Goal: Task Accomplishment & Management: Use online tool/utility

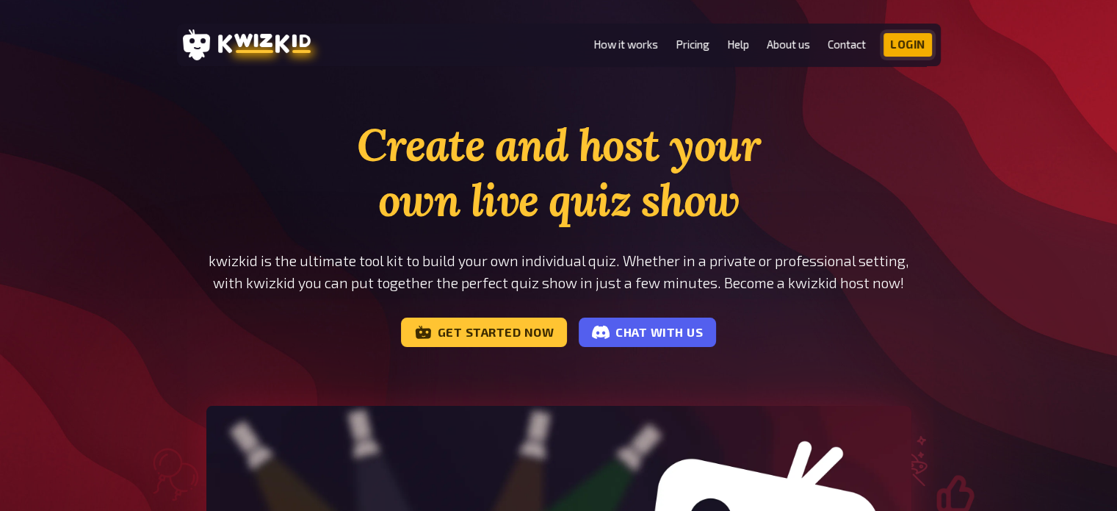
click at [911, 37] on link "Login" at bounding box center [908, 45] width 48 height 24
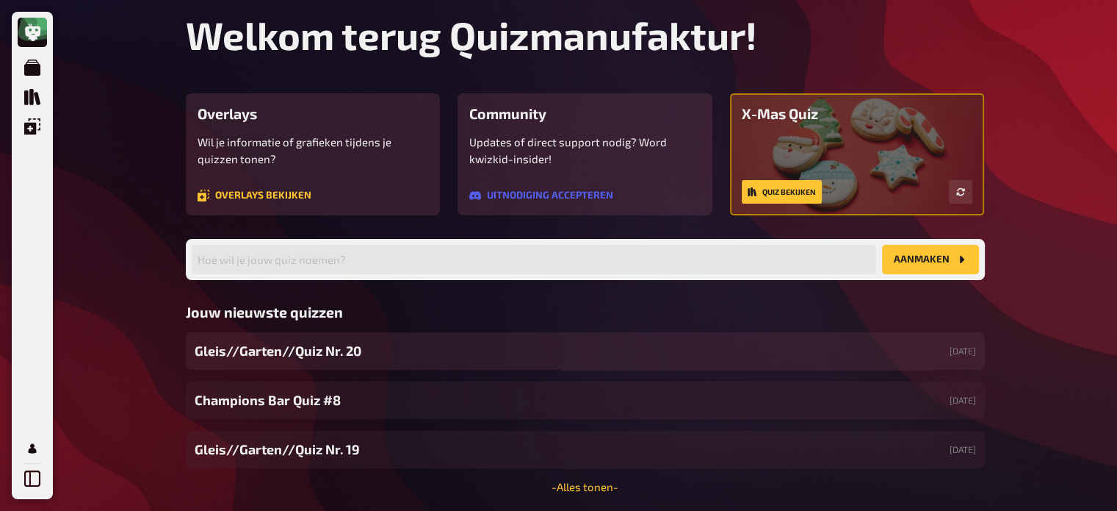
click at [300, 343] on span "Gleis//Garten//Quiz Nr. 20" at bounding box center [278, 351] width 167 height 20
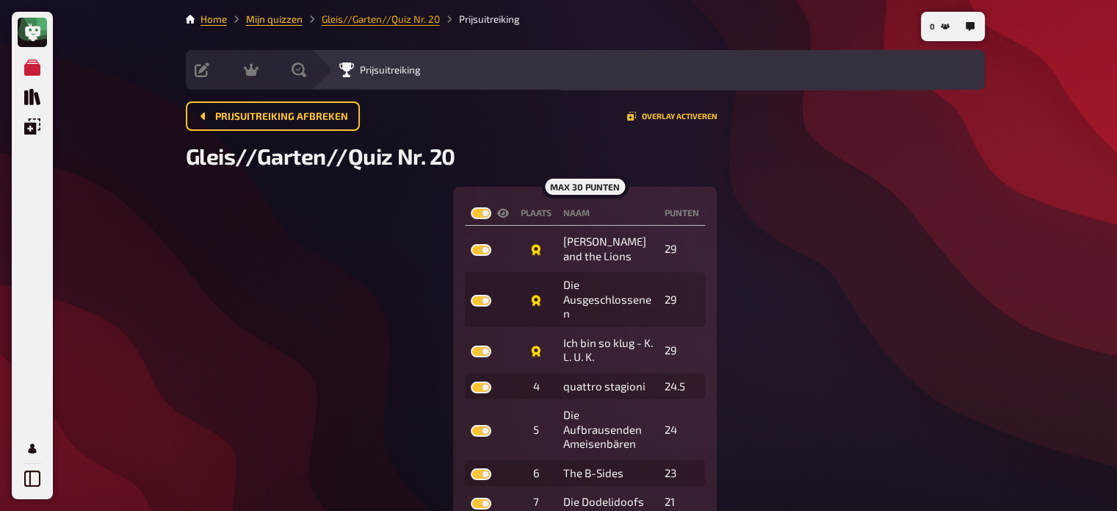
click at [369, 23] on link "Gleis//Garten//Quiz Nr. 20" at bounding box center [381, 19] width 118 height 12
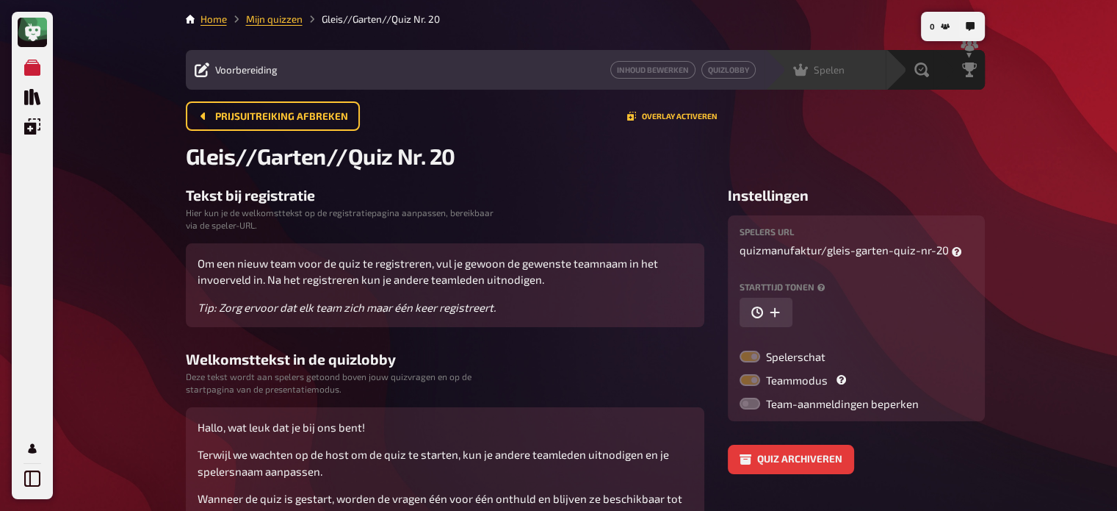
click at [808, 70] on div "Spelen" at bounding box center [818, 69] width 51 height 15
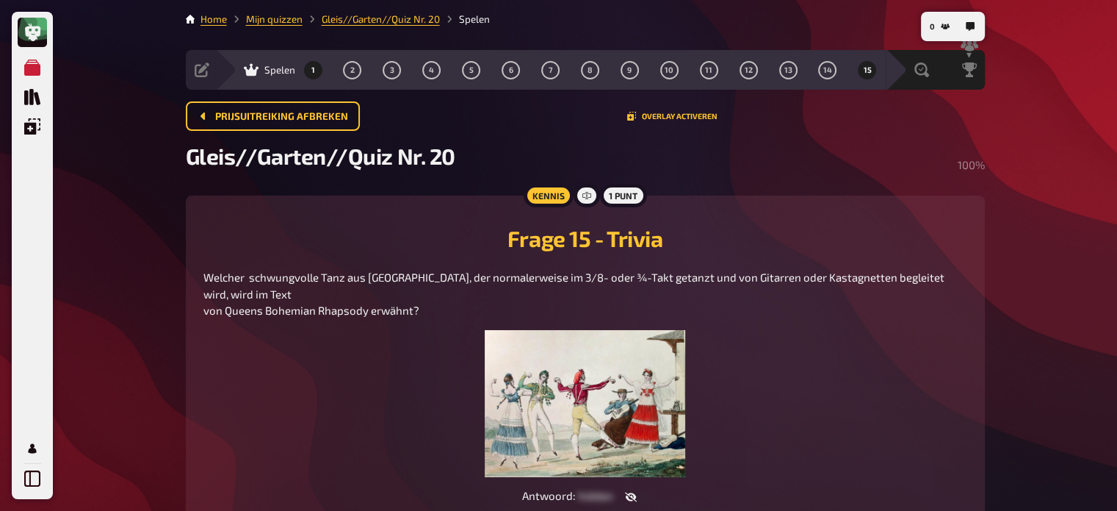
click at [312, 72] on span "1" at bounding box center [313, 70] width 4 height 8
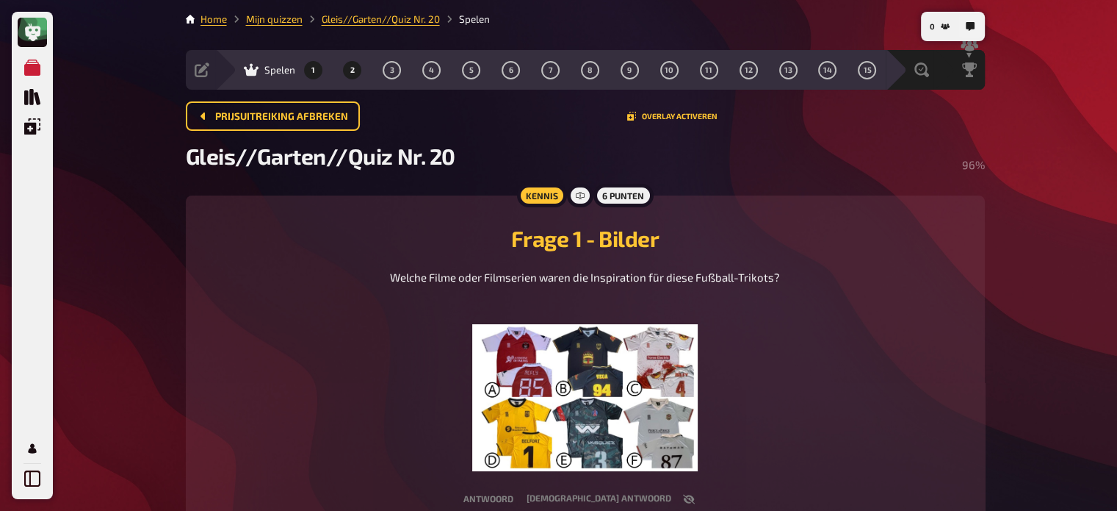
click at [356, 68] on button "2" at bounding box center [353, 70] width 24 height 24
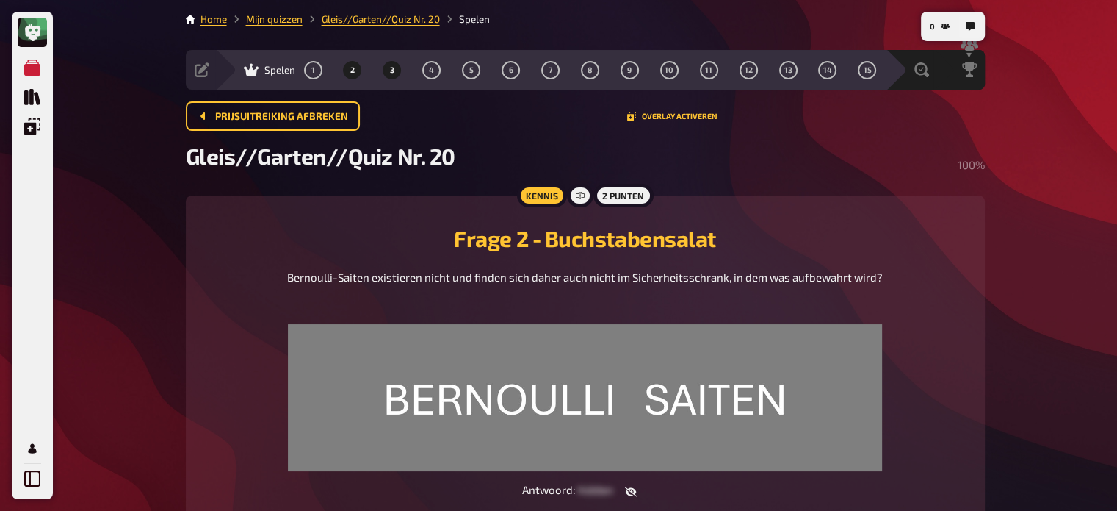
click at [388, 67] on button "3" at bounding box center [393, 70] width 24 height 24
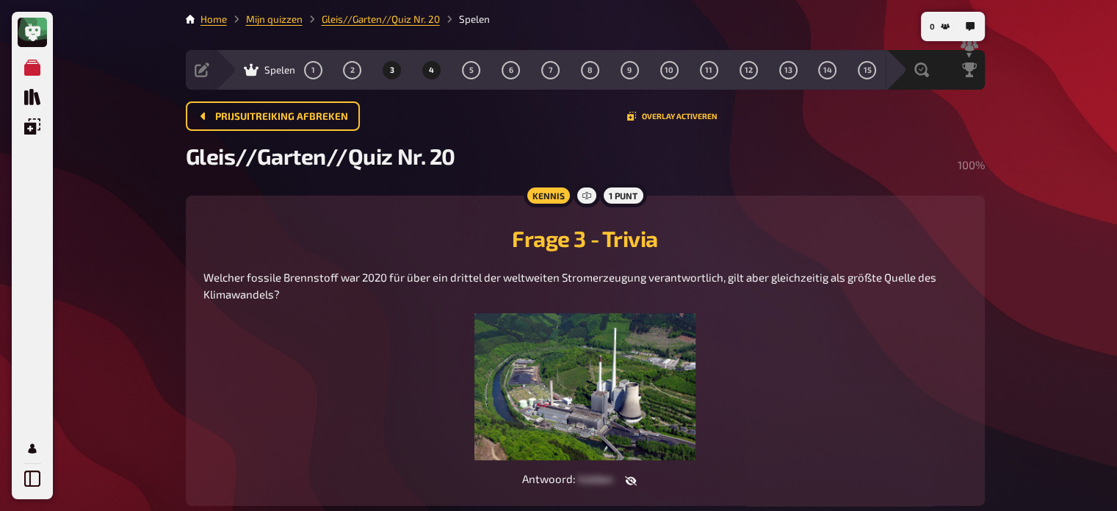
click at [431, 71] on span "4" at bounding box center [431, 70] width 5 height 8
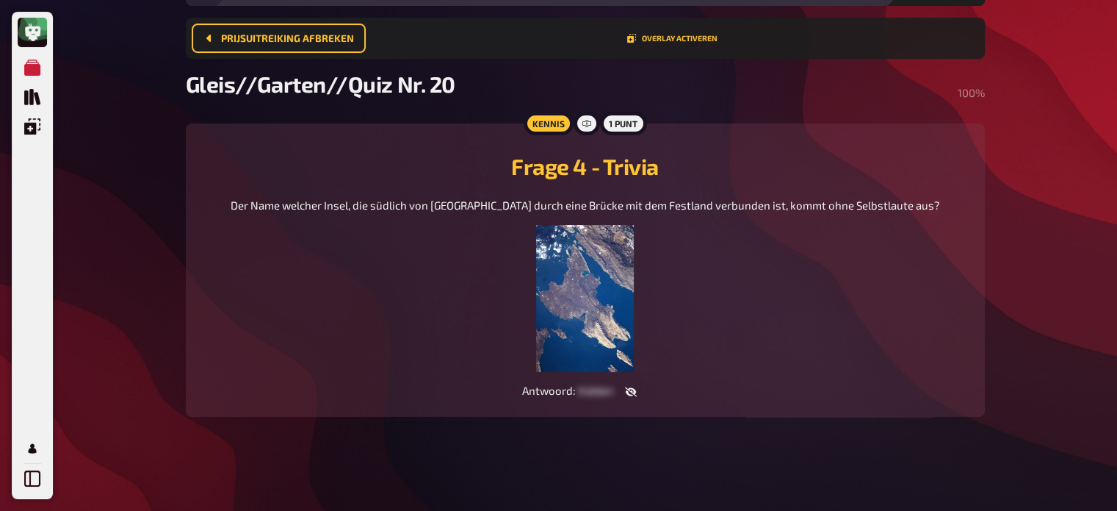
scroll to position [133, 0]
click at [831, 267] on figure at bounding box center [586, 298] width 710 height 147
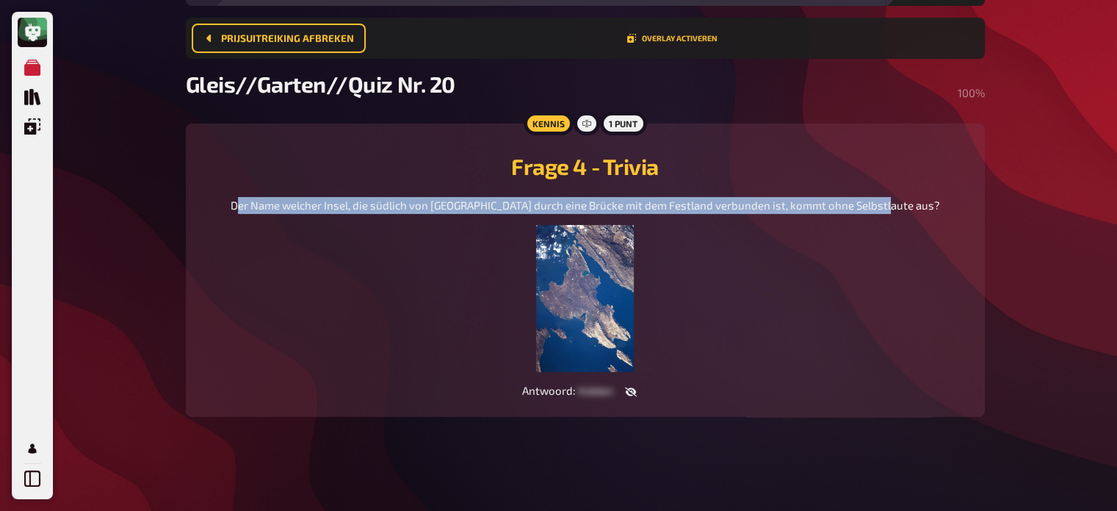
drag, startPoint x: 911, startPoint y: 179, endPoint x: 900, endPoint y: 184, distance: 12.5
click at [900, 197] on div "Der Name welcher Insel, die südlich von Rijeka durch eine Brücke mit dem Festla…" at bounding box center [586, 284] width 764 height 175
click at [916, 197] on div "Der Name welcher Insel, die südlich von Rijeka durch eine Brücke mit dem Festla…" at bounding box center [586, 284] width 764 height 175
drag, startPoint x: 907, startPoint y: 187, endPoint x: 250, endPoint y: 191, distance: 656.8
click at [250, 197] on div "Der Name welcher Insel, die südlich von Rijeka durch eine Brücke mit dem Festla…" at bounding box center [586, 284] width 764 height 175
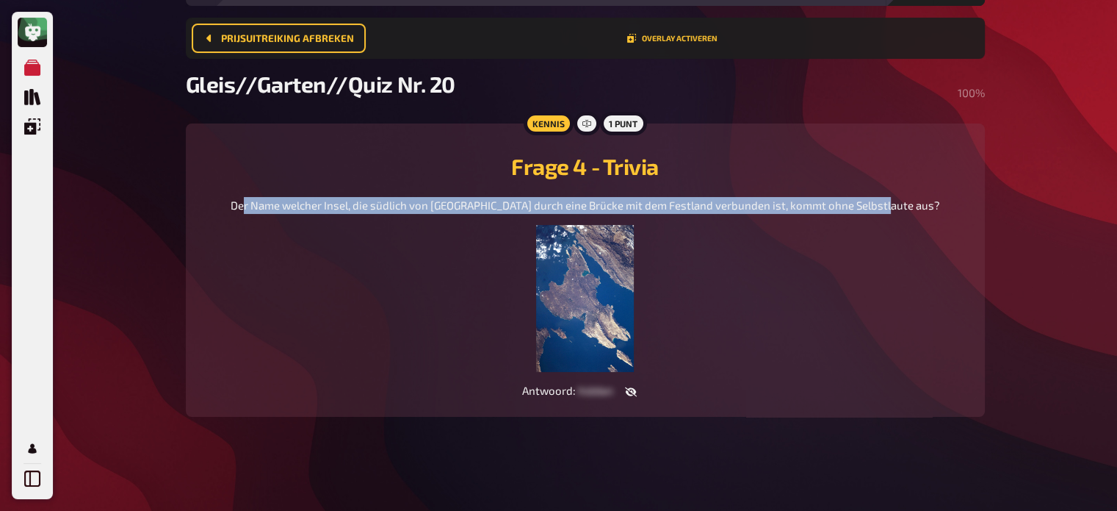
copy span "Der Name welcher Insel, die südlich von Rijeka durch eine Brücke mit dem Festla…"
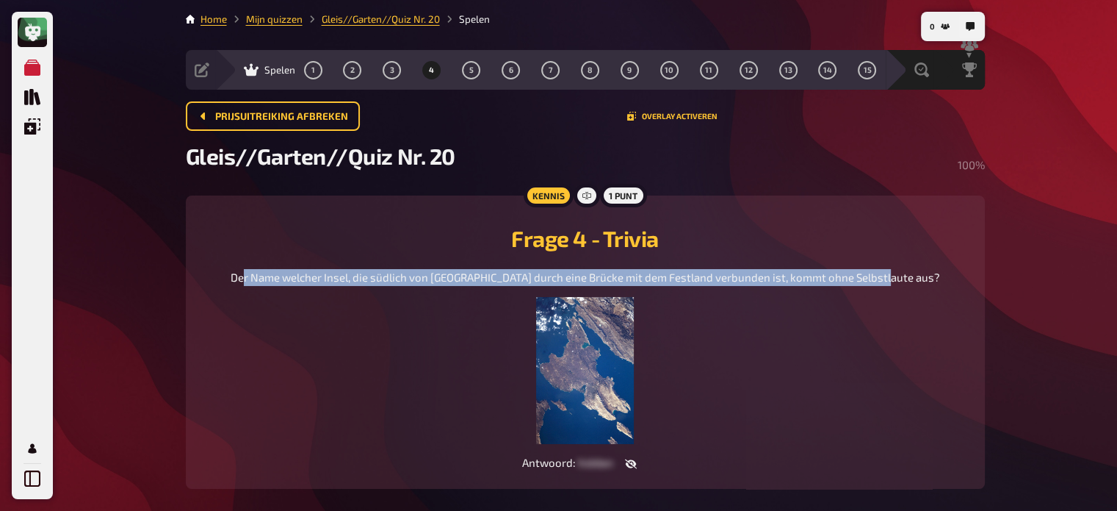
scroll to position [0, 0]
click at [469, 61] on button "5" at bounding box center [472, 70] width 24 height 24
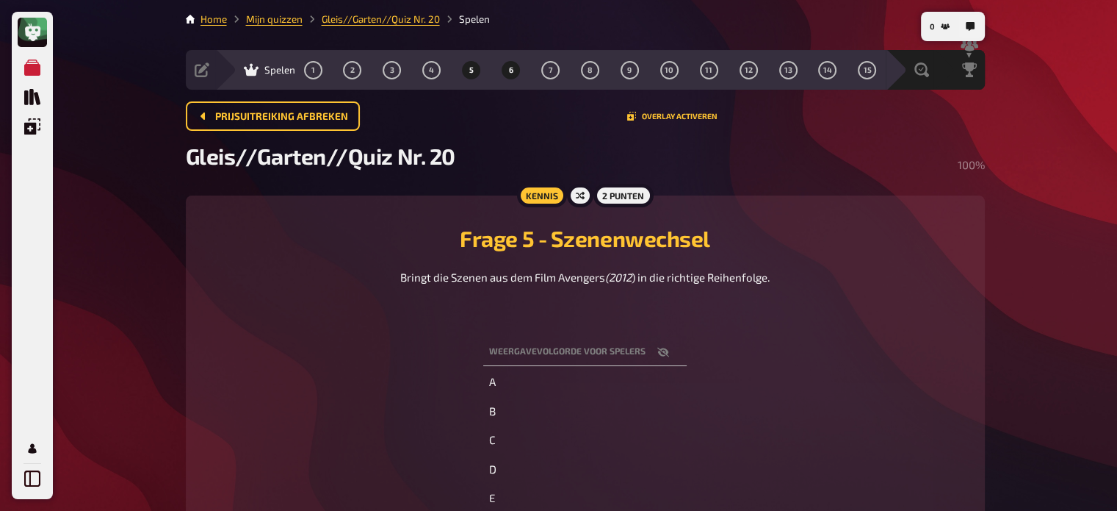
click at [502, 69] on button "6" at bounding box center [512, 70] width 24 height 24
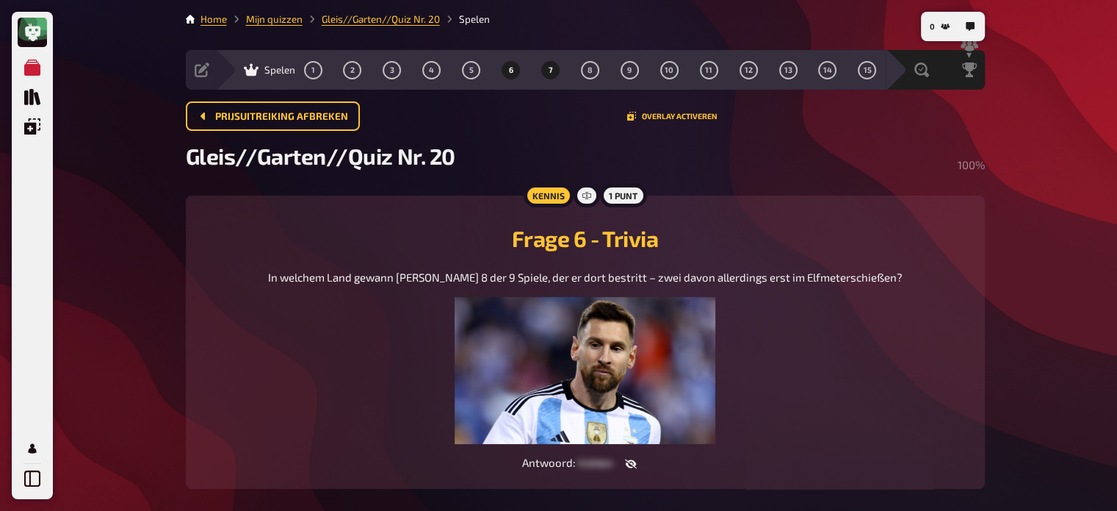
click at [554, 69] on button "7" at bounding box center [551, 70] width 24 height 24
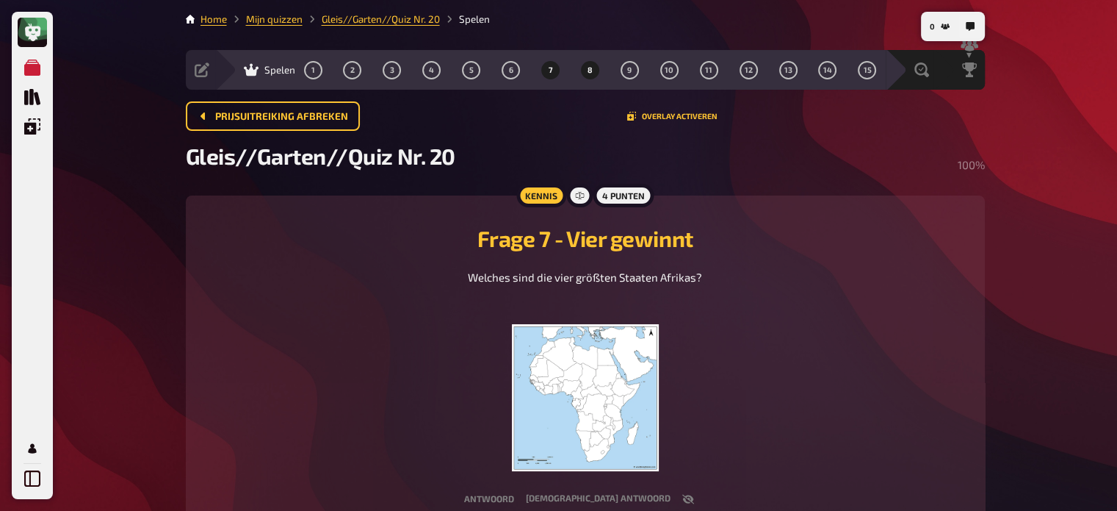
click at [590, 61] on button "8" at bounding box center [590, 70] width 24 height 24
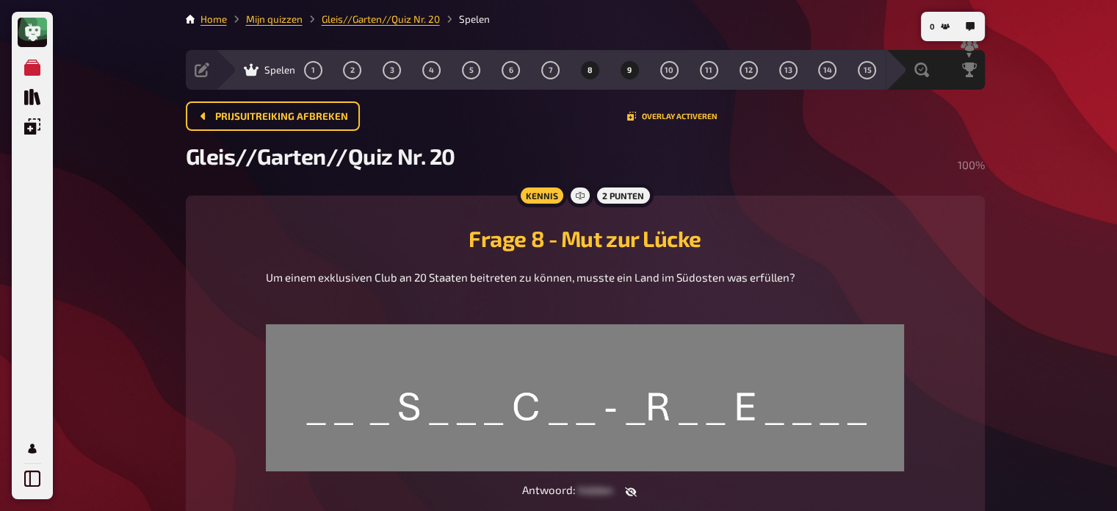
click at [630, 64] on button "9" at bounding box center [630, 70] width 24 height 24
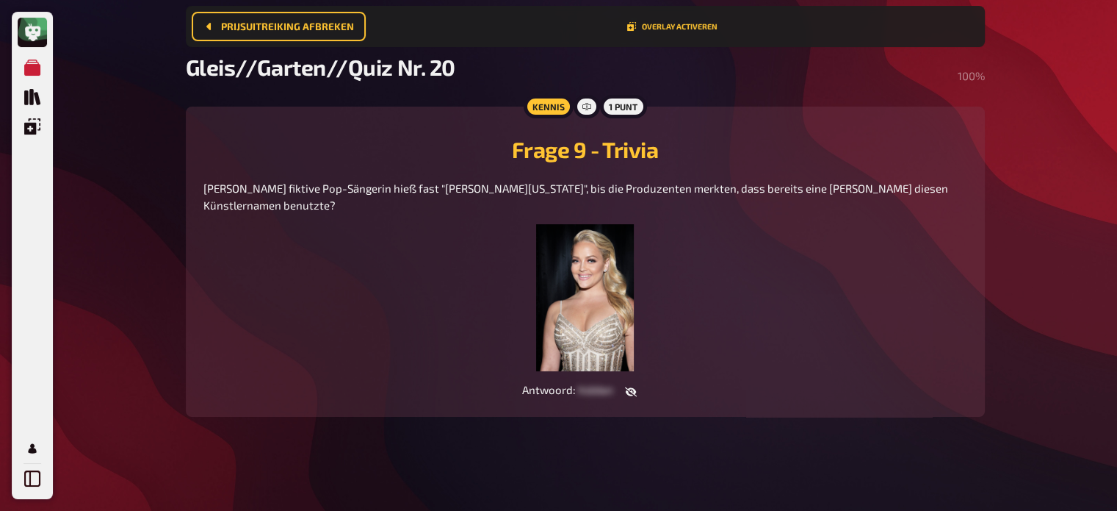
scroll to position [144, 0]
drag, startPoint x: 967, startPoint y: 167, endPoint x: 635, endPoint y: 147, distance: 332.7
click at [635, 180] on div "Welche fiktive Pop-Sängerin hieß fast "Alexis Texas", bis die Produzenten merkt…" at bounding box center [586, 275] width 764 height 191
click at [951, 181] on span "Welche fiktive Pop-Sängerin hieß fast "Alexis Texas", bis die Produzenten merkt…" at bounding box center [577, 196] width 747 height 30
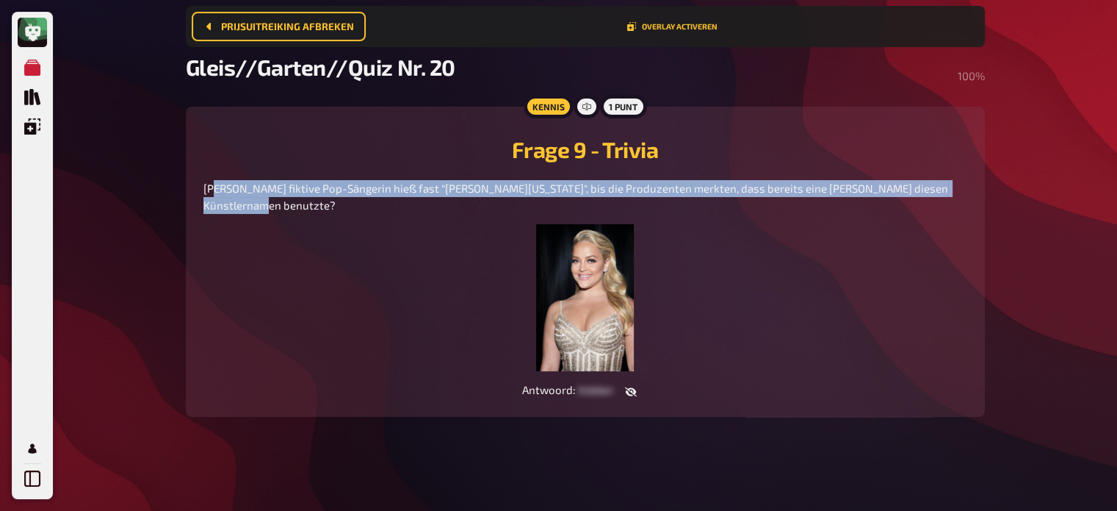
drag, startPoint x: 967, startPoint y: 179, endPoint x: 206, endPoint y: 172, distance: 760.4
click at [206, 180] on div "Welche fiktive Pop-Sängerin hieß fast "Alexis Texas", bis die Produzenten merkt…" at bounding box center [586, 275] width 764 height 191
copy span "Welche fiktive Pop-Sängerin hieß fast "Alexis Texas", bis die Produzenten merkt…"
